Goal: Task Accomplishment & Management: Manage account settings

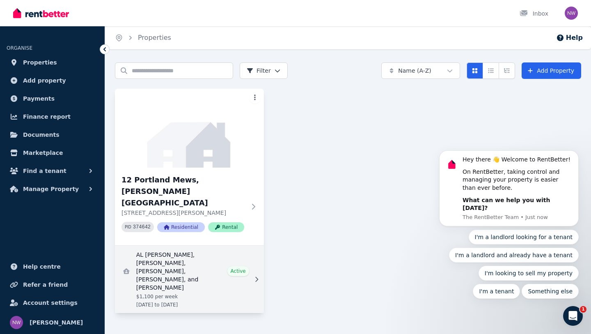
click at [260, 276] on icon at bounding box center [256, 279] width 8 height 6
click at [178, 257] on link "View details for AL FAROOQ AL-RASHDI, Abdullah Alghannami, Mohammed Al Yahyai, …" at bounding box center [189, 278] width 149 height 67
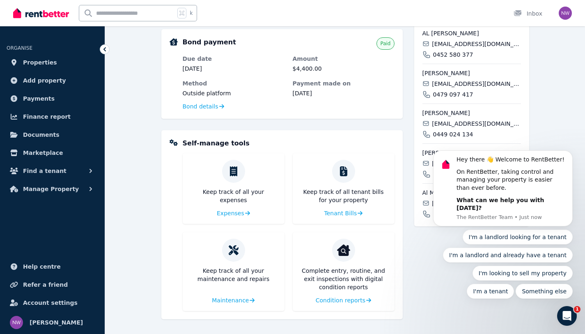
scroll to position [257, 0]
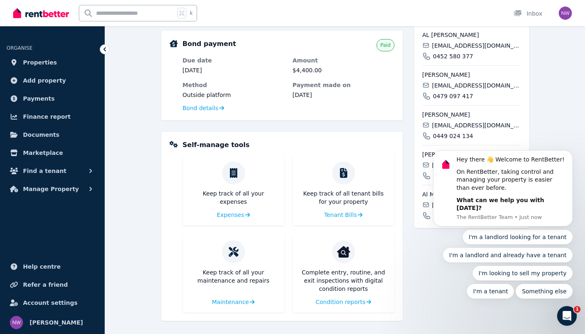
click at [495, 312] on div "12 [GEOGRAPHIC_DATA][PERSON_NAME] [STREET_ADDRESS][PERSON_NAME] Residential | F…" at bounding box center [471, 84] width 115 height 471
click at [566, 316] on icon "Open Intercom Messenger" at bounding box center [567, 316] width 14 height 14
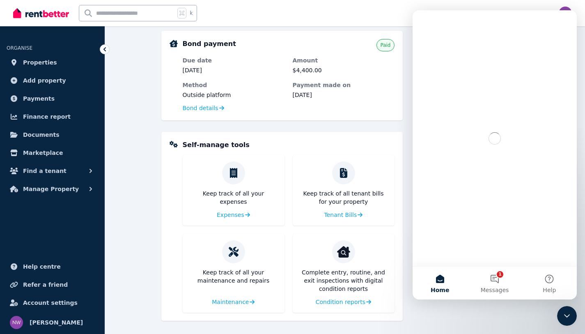
scroll to position [0, 0]
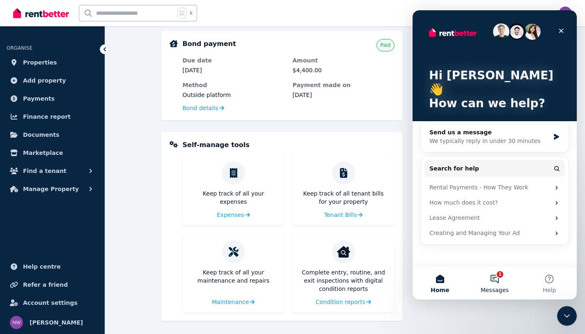
click at [493, 277] on button "1 Messages" at bounding box center [494, 282] width 55 height 33
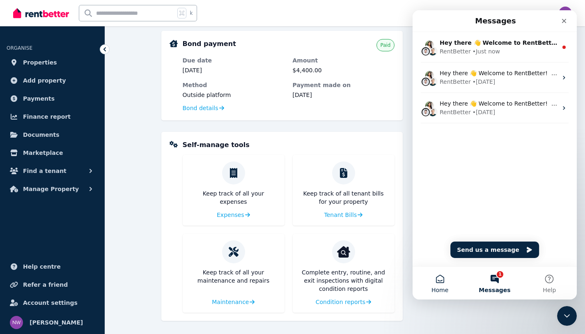
click at [442, 283] on button "Home" at bounding box center [439, 282] width 55 height 33
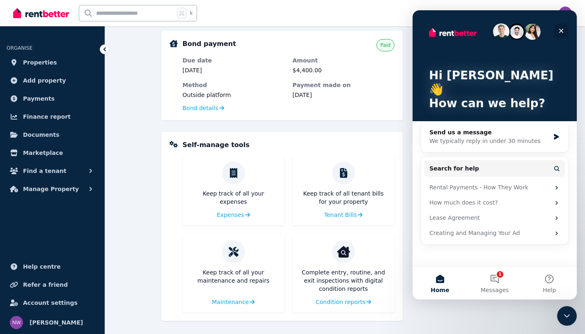
click at [561, 31] on icon "Close" at bounding box center [561, 31] width 5 height 5
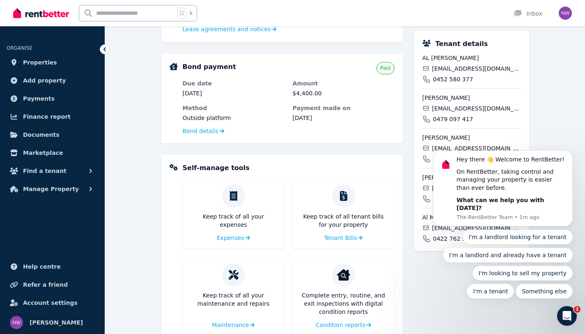
scroll to position [196, 0]
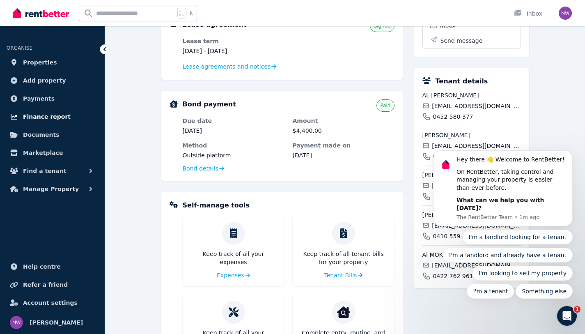
click at [39, 118] on span "Finance report" at bounding box center [47, 117] width 48 height 10
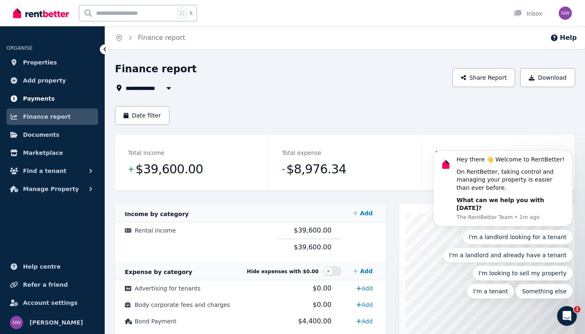
click at [48, 97] on span "Payments" at bounding box center [39, 99] width 32 height 10
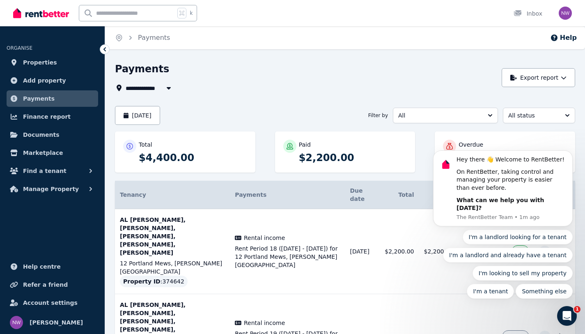
click at [170, 88] on icon "button" at bounding box center [169, 88] width 4 height 2
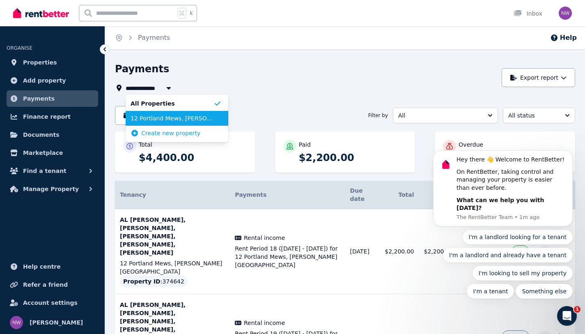
click at [166, 119] on span "12 Portland Mews, [PERSON_NAME][GEOGRAPHIC_DATA]" at bounding box center [172, 118] width 83 height 8
type input "**********"
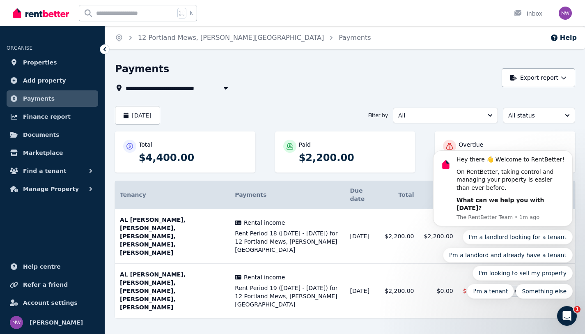
scroll to position [9, 0]
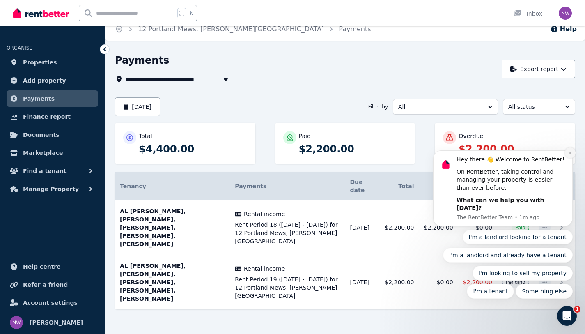
click at [570, 158] on button "Dismiss notification" at bounding box center [570, 152] width 11 height 11
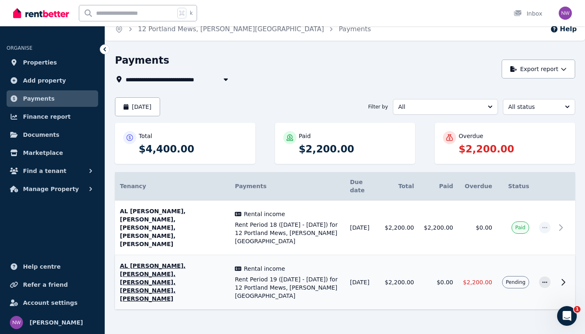
click at [564, 277] on icon at bounding box center [563, 282] width 10 height 10
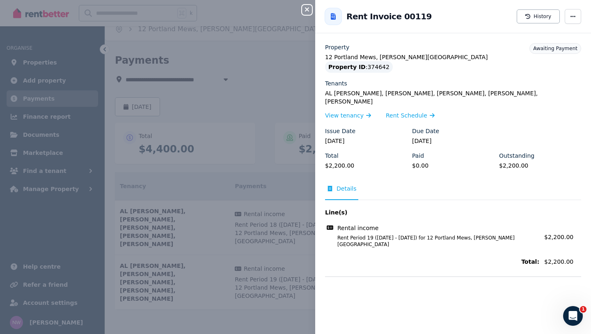
click at [305, 7] on icon "button" at bounding box center [307, 9] width 10 height 7
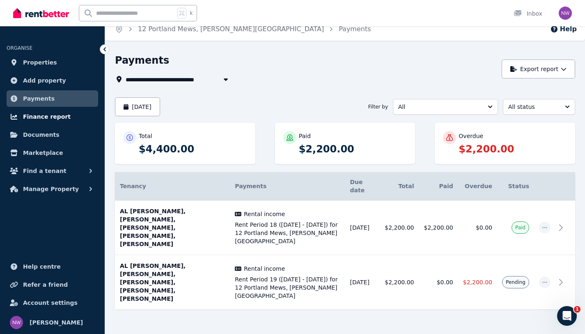
click at [68, 116] on link "Finance report" at bounding box center [53, 116] width 92 height 16
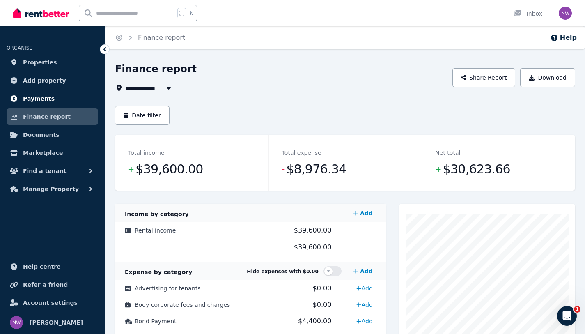
click at [49, 101] on span "Payments" at bounding box center [39, 99] width 32 height 10
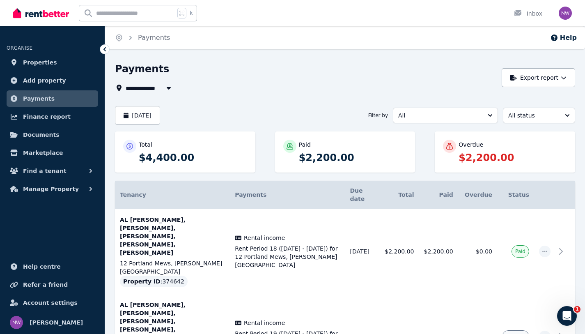
click at [167, 87] on icon "button" at bounding box center [169, 88] width 8 height 7
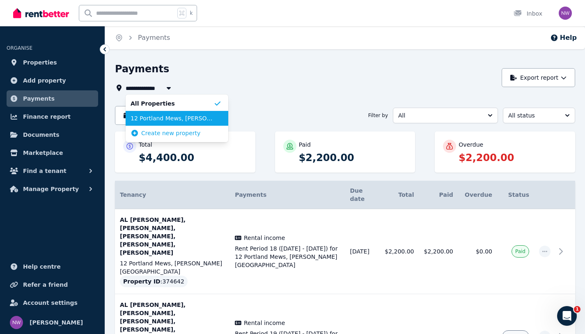
click at [164, 121] on span "12 Portland Mews, [PERSON_NAME][GEOGRAPHIC_DATA]" at bounding box center [172, 118] width 83 height 8
type input "**********"
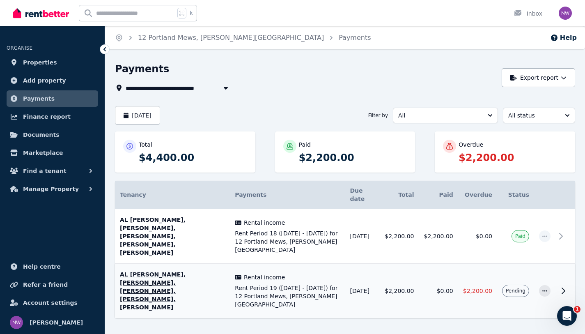
click at [567, 286] on icon at bounding box center [563, 291] width 10 height 10
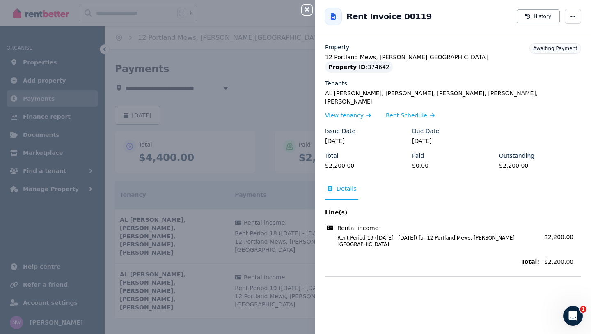
click at [307, 9] on icon "button" at bounding box center [307, 9] width 10 height 7
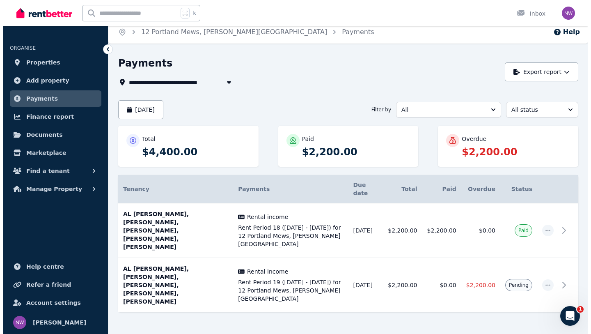
scroll to position [9, 0]
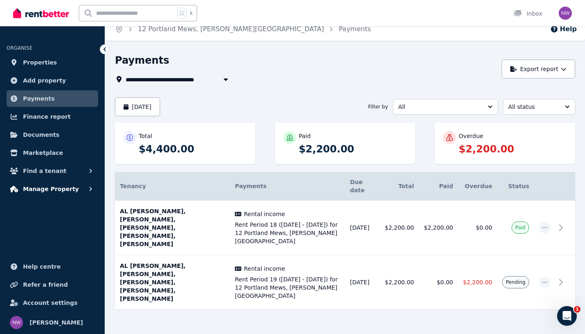
click at [80, 188] on button "Manage Property" at bounding box center [53, 189] width 92 height 16
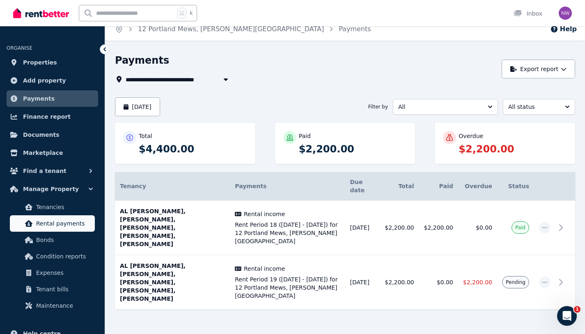
click at [68, 225] on span "Rental payments" at bounding box center [63, 223] width 55 height 10
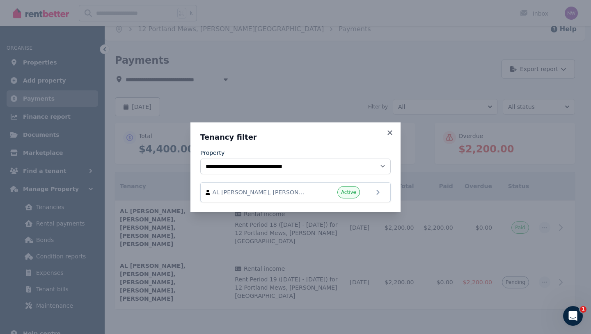
click at [392, 135] on icon at bounding box center [390, 132] width 8 height 7
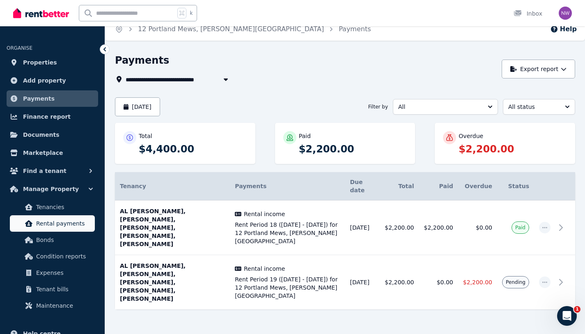
click at [61, 228] on span "Rental payments" at bounding box center [63, 223] width 55 height 10
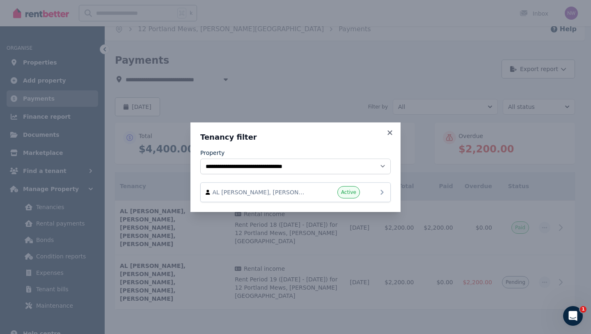
click at [369, 192] on div "AL [PERSON_NAME], [PERSON_NAME], [PERSON_NAME], [PERSON_NAME], and [PERSON_NAME…" at bounding box center [296, 192] width 180 height 12
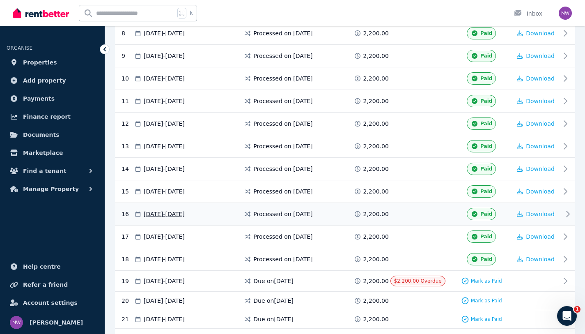
scroll to position [517, 0]
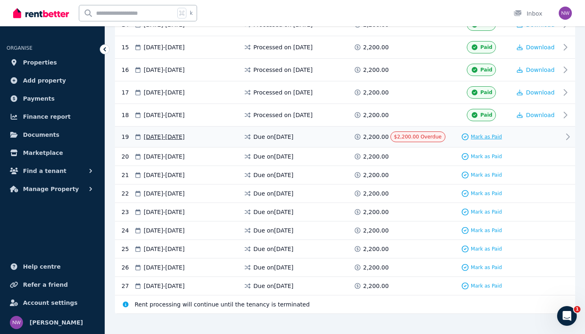
click at [479, 133] on span "Mark as Paid" at bounding box center [486, 136] width 31 height 7
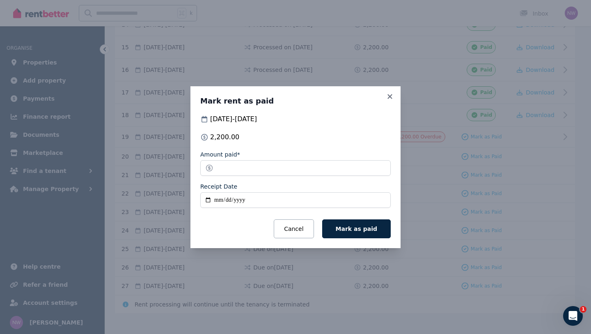
click at [207, 199] on input "Receipt Date" at bounding box center [295, 200] width 190 height 16
type input "**********"
click at [372, 232] on button "Mark as paid" at bounding box center [356, 228] width 69 height 19
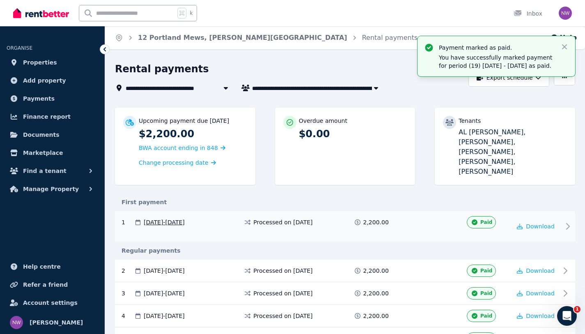
scroll to position [2, 0]
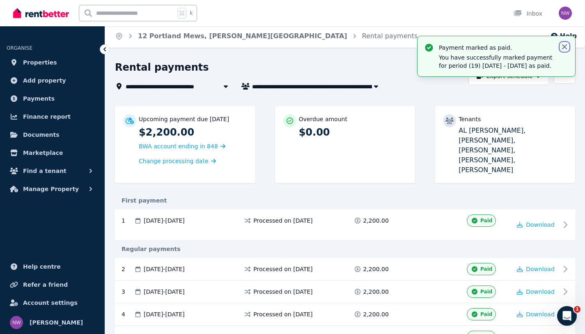
click at [566, 48] on icon "button" at bounding box center [564, 46] width 5 height 5
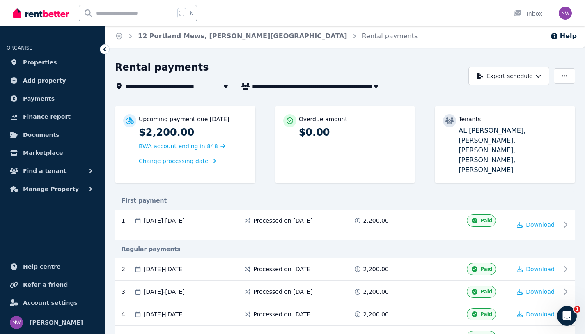
click at [376, 87] on icon "button" at bounding box center [376, 86] width 4 height 2
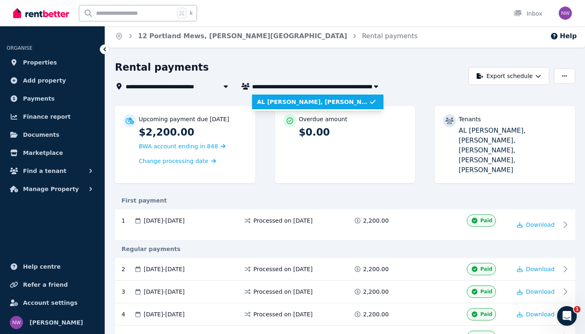
click at [376, 87] on icon "button" at bounding box center [376, 86] width 4 height 2
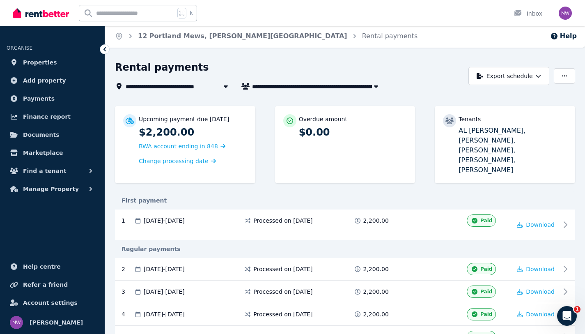
click at [376, 87] on icon "button" at bounding box center [376, 86] width 4 height 2
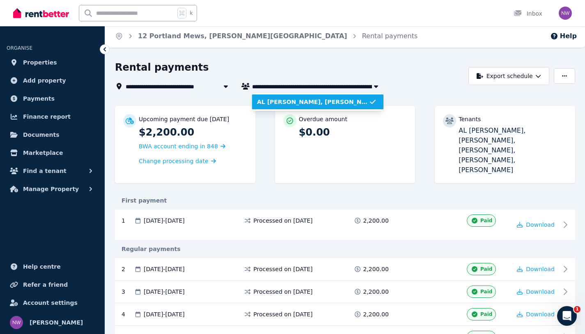
click at [376, 87] on icon "button" at bounding box center [376, 86] width 4 height 2
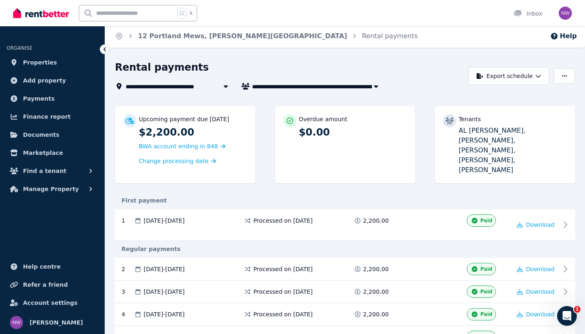
click at [376, 87] on icon "button" at bounding box center [376, 86] width 4 height 2
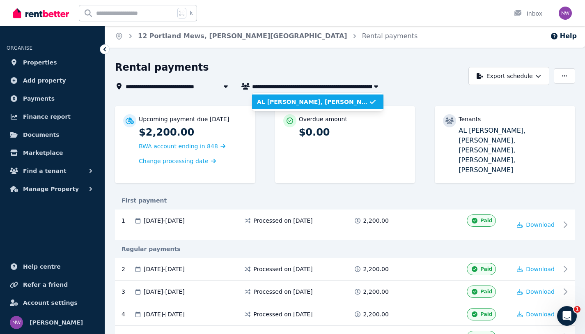
click at [376, 87] on icon "button" at bounding box center [376, 86] width 4 height 2
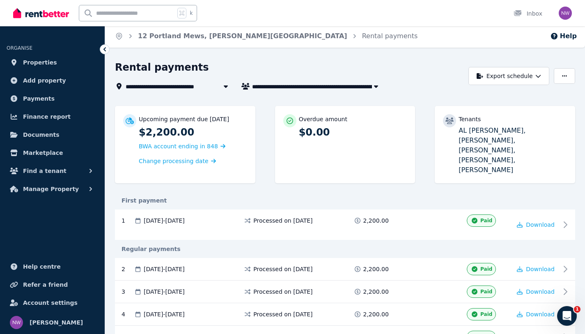
click at [376, 87] on icon "button" at bounding box center [376, 86] width 4 height 2
type input "**********"
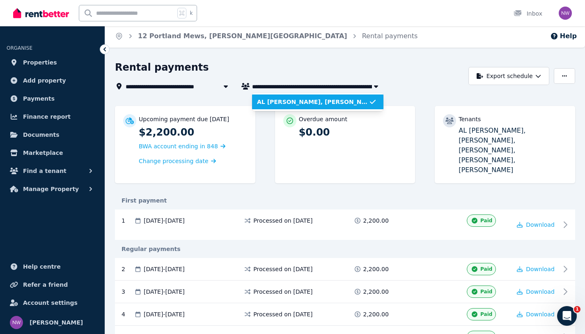
click at [376, 87] on icon "button" at bounding box center [376, 86] width 4 height 2
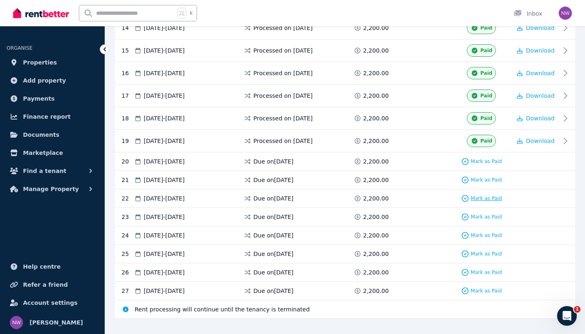
scroll to position [514, 0]
click at [46, 63] on span "Properties" at bounding box center [40, 62] width 34 height 10
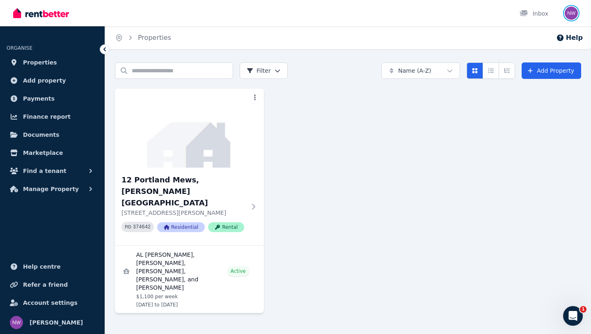
click at [572, 12] on img "button" at bounding box center [571, 13] width 13 height 13
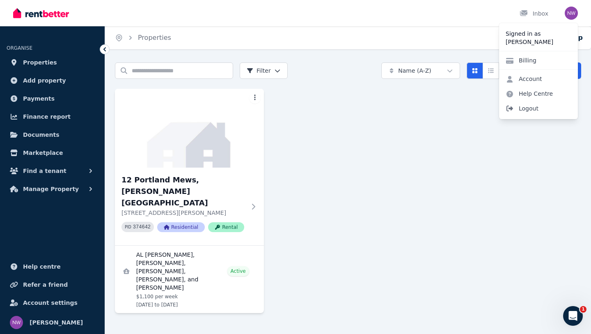
click at [534, 105] on span "Logout" at bounding box center [538, 108] width 79 height 15
